Goal: Transaction & Acquisition: Purchase product/service

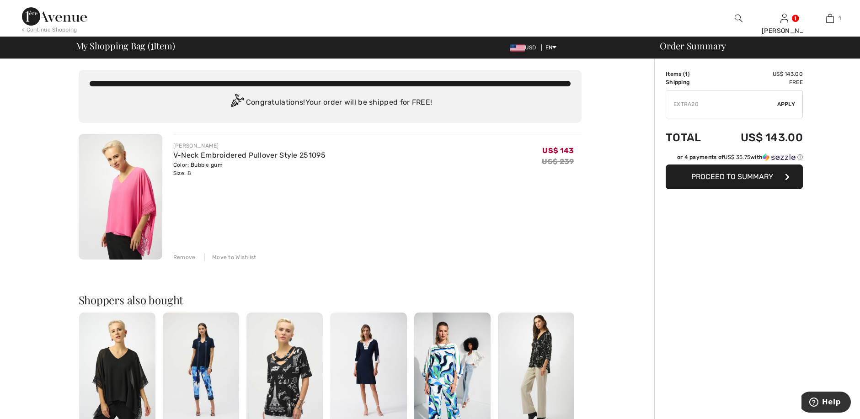
type input "EXTRA20"
click at [791, 106] on span "Apply" at bounding box center [787, 104] width 18 height 8
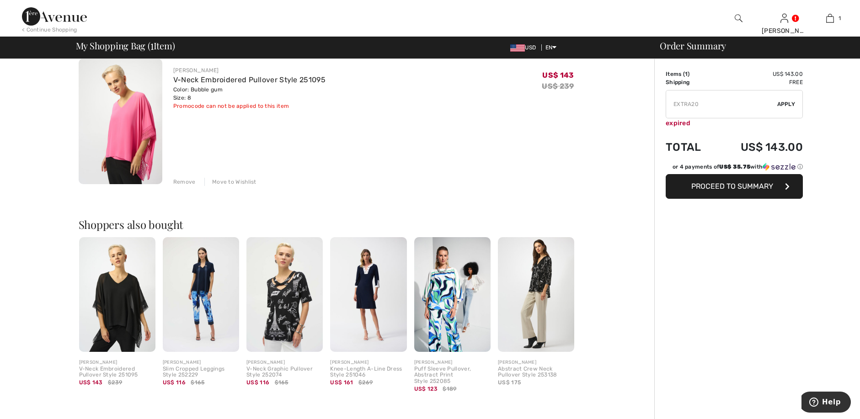
scroll to position [91, 0]
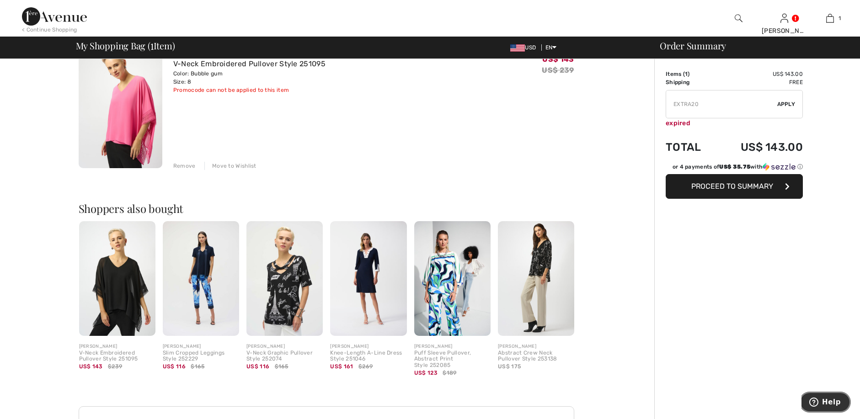
click at [835, 398] on span "Help" at bounding box center [831, 402] width 19 height 8
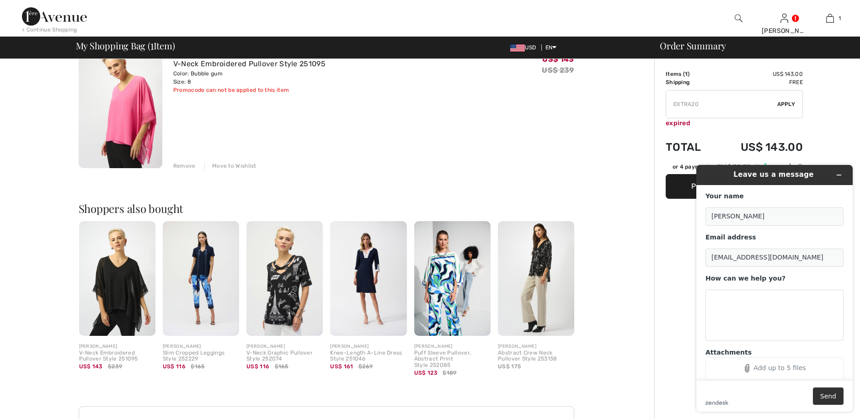
scroll to position [0, 0]
click at [722, 318] on textarea "How can we help you?" at bounding box center [775, 315] width 138 height 51
type textarea "ARE THERE ANY DISCOUNT CODES? YOU GUYS CANCELED MY OTHER ORDER AND IT HAD A COD…"
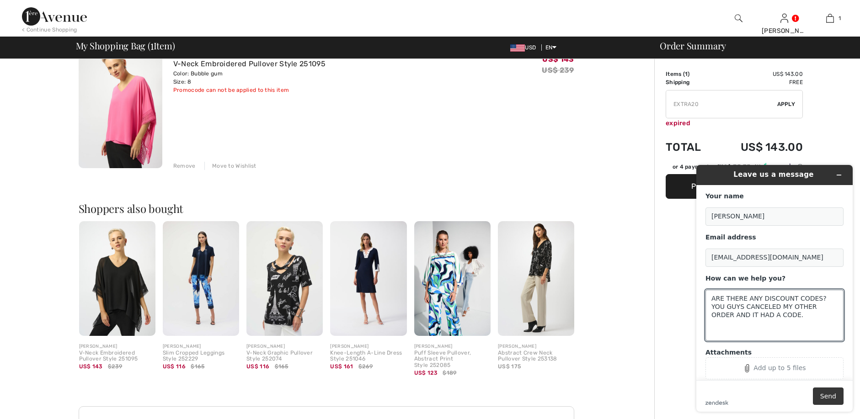
click at [826, 397] on button "Send" at bounding box center [828, 396] width 31 height 17
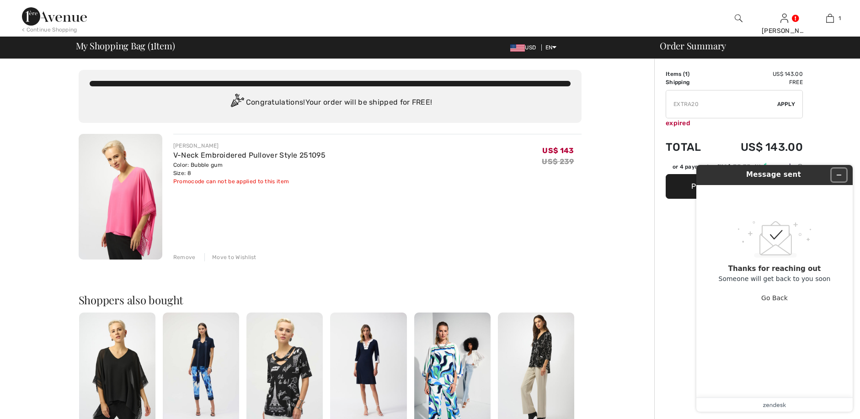
click at [835, 177] on button "Minimize widget" at bounding box center [839, 175] width 15 height 13
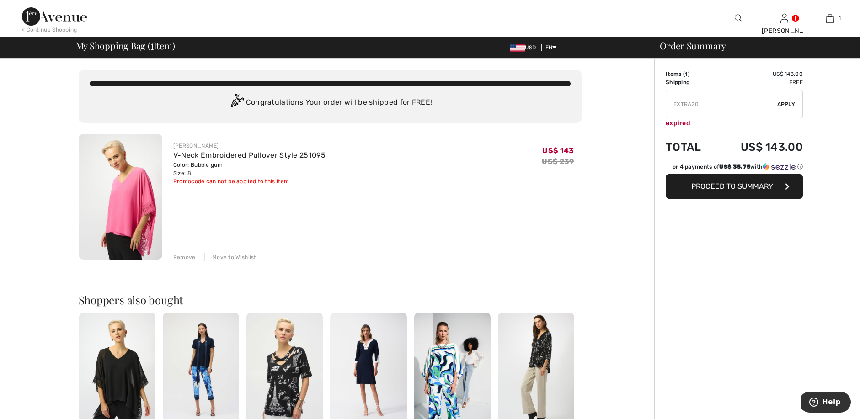
click at [536, 360] on img at bounding box center [536, 370] width 76 height 115
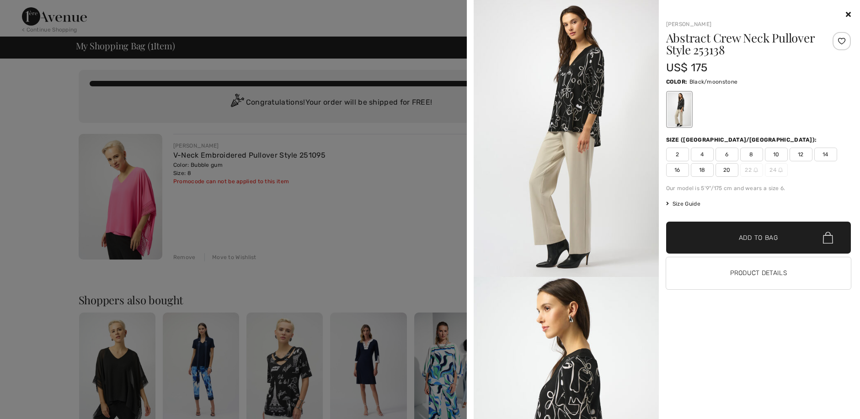
click at [20, 263] on div at bounding box center [430, 209] width 860 height 419
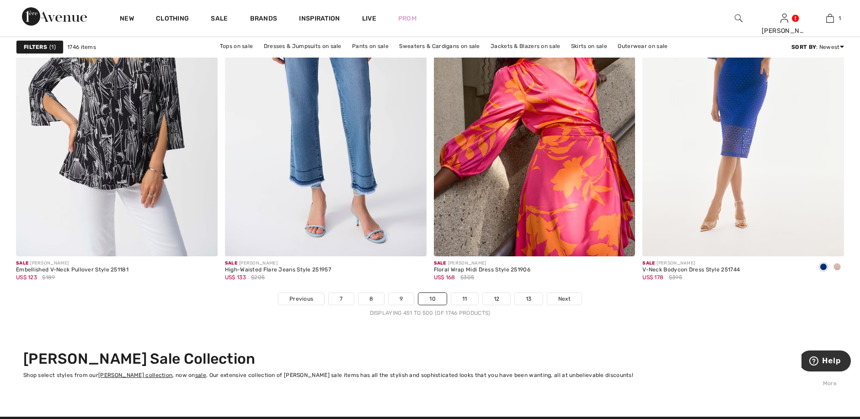
scroll to position [5260, 0]
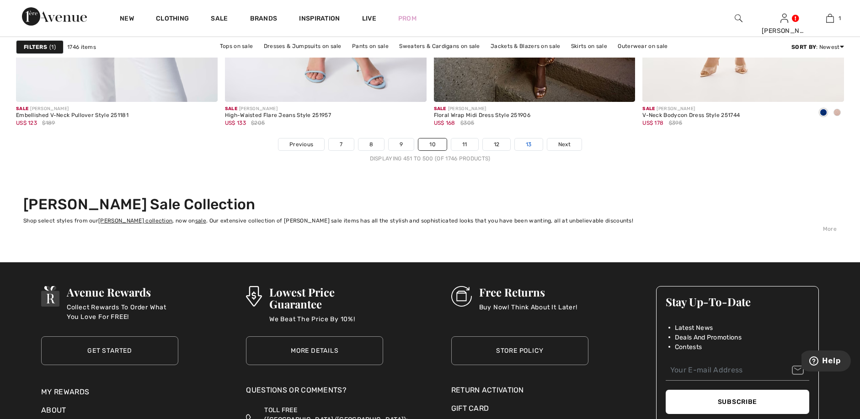
click at [532, 144] on link "13" at bounding box center [529, 145] width 28 height 12
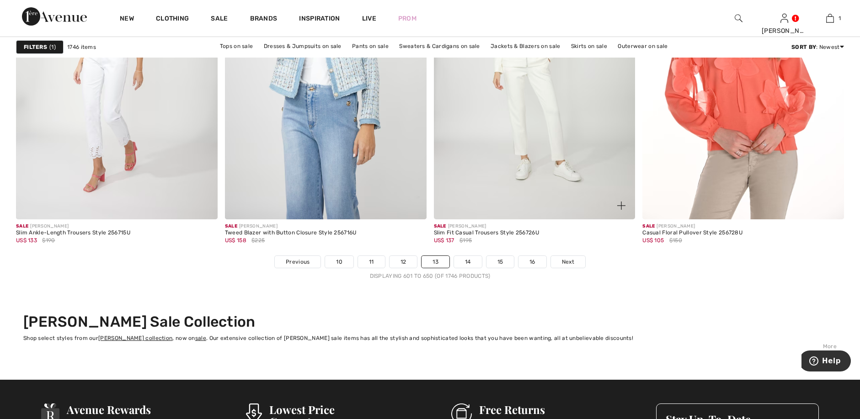
scroll to position [5123, 0]
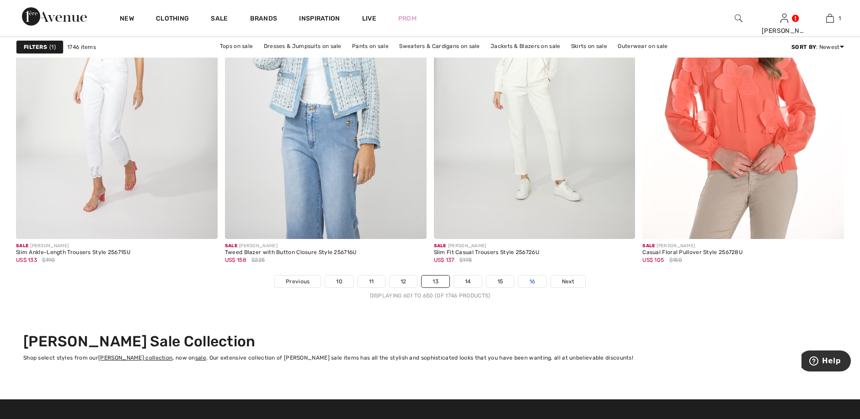
click at [527, 282] on link "16" at bounding box center [533, 282] width 28 height 12
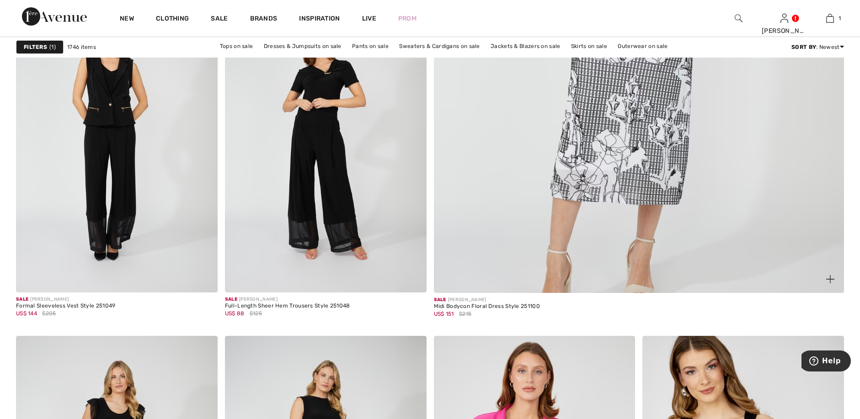
scroll to position [457, 0]
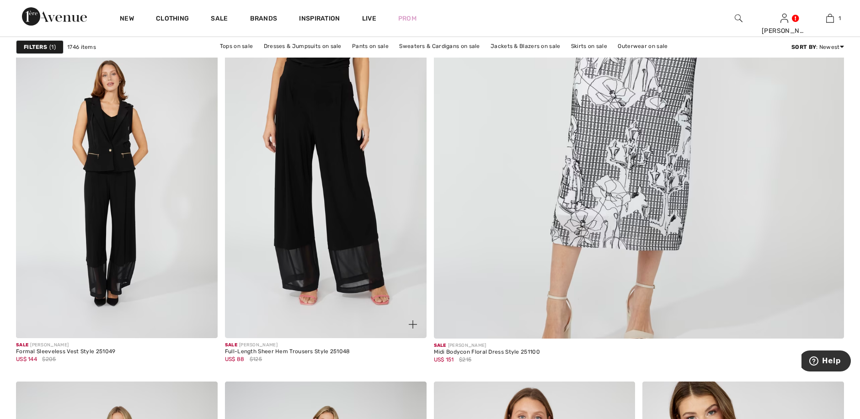
click at [327, 178] on img at bounding box center [326, 187] width 202 height 302
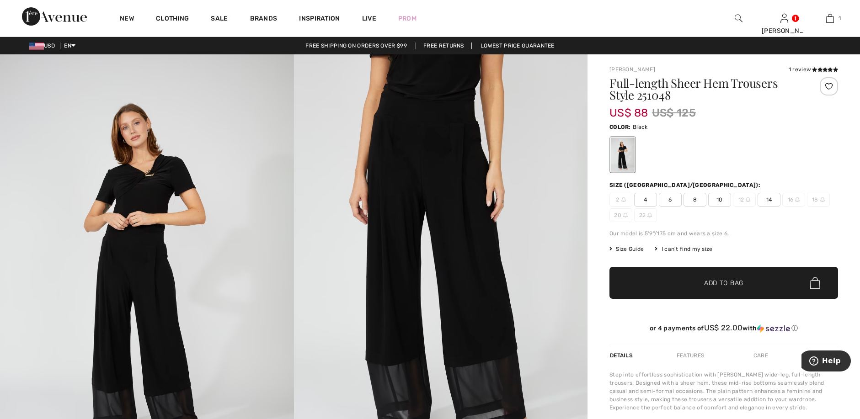
click at [698, 200] on span "8" at bounding box center [695, 200] width 23 height 14
